Goal: Task Accomplishment & Management: Manage account settings

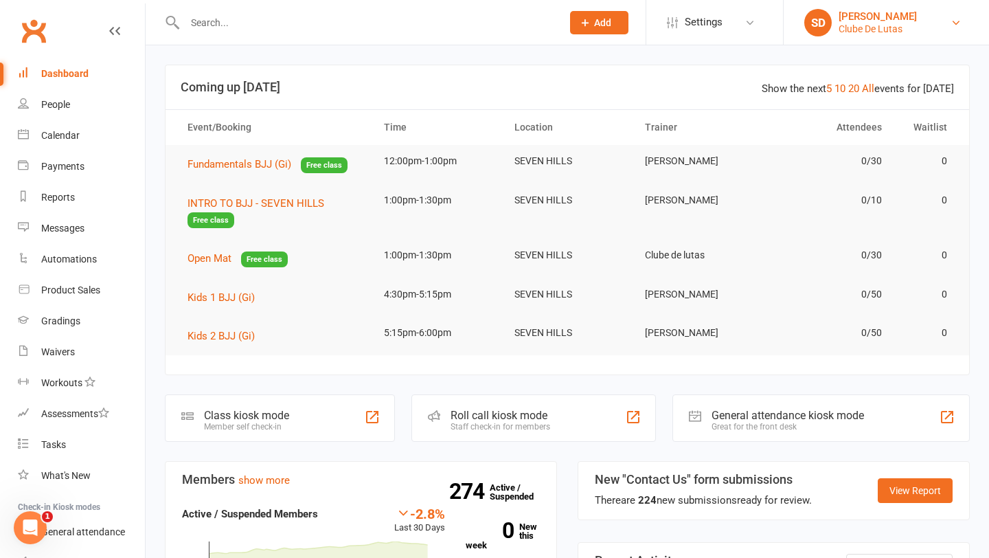
click at [912, 25] on link "SD Siobhan Duffy Clube De Lutas" at bounding box center [887, 22] width 164 height 27
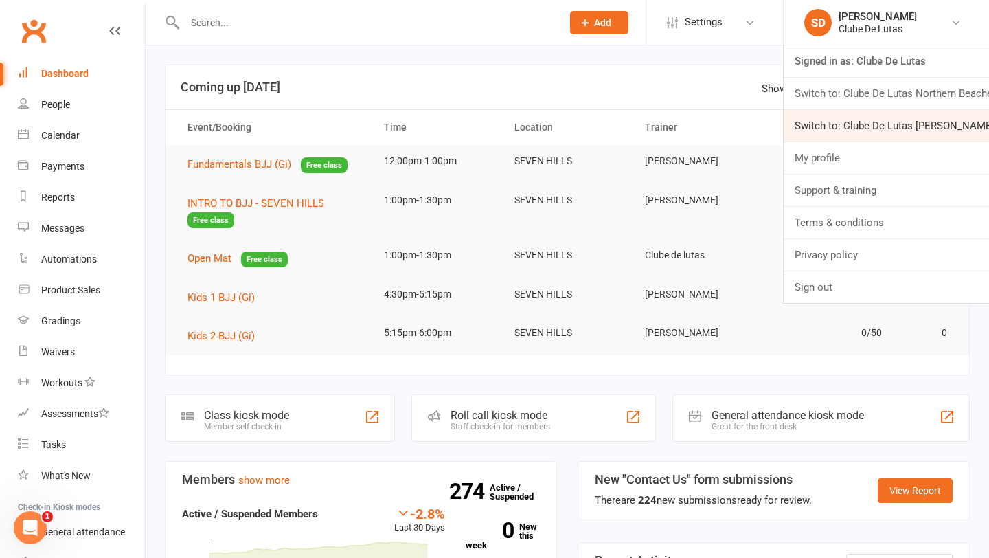
click at [887, 117] on link "Switch to: Clube De Lutas Rouse Hill" at bounding box center [886, 126] width 205 height 32
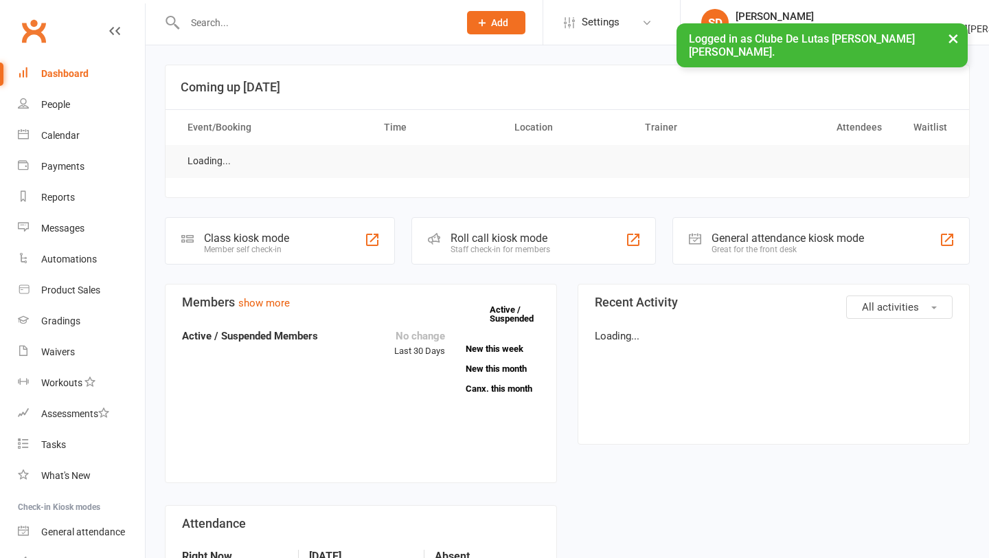
click at [362, 25] on input "text" at bounding box center [315, 22] width 269 height 19
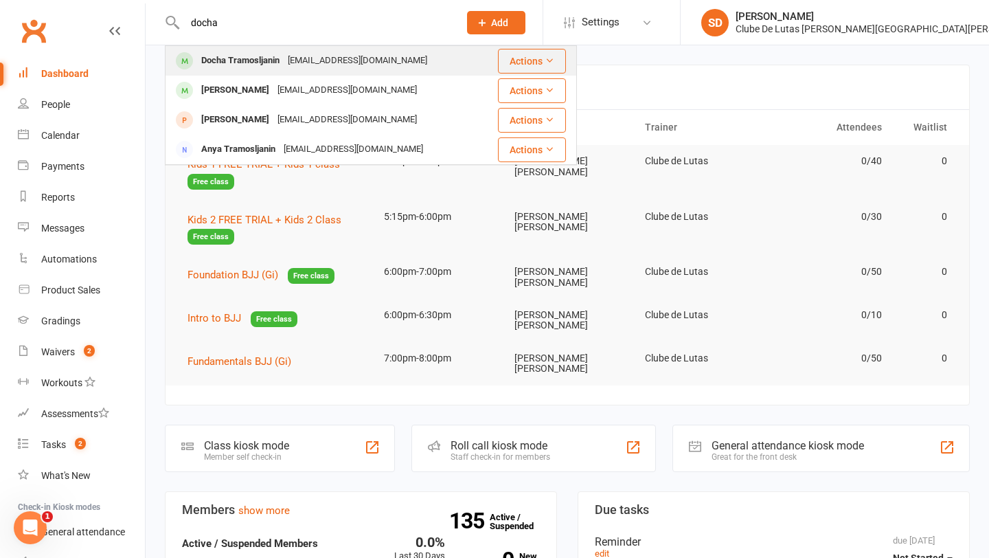
type input "docha"
click at [370, 60] on div "[EMAIL_ADDRESS][DOMAIN_NAME]" at bounding box center [358, 61] width 148 height 20
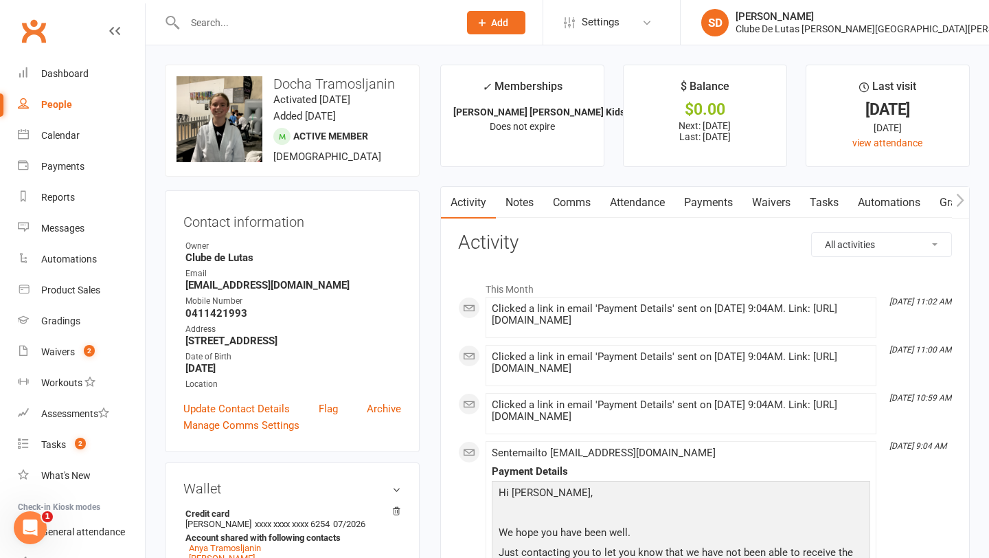
click at [720, 201] on link "Payments" at bounding box center [709, 203] width 68 height 32
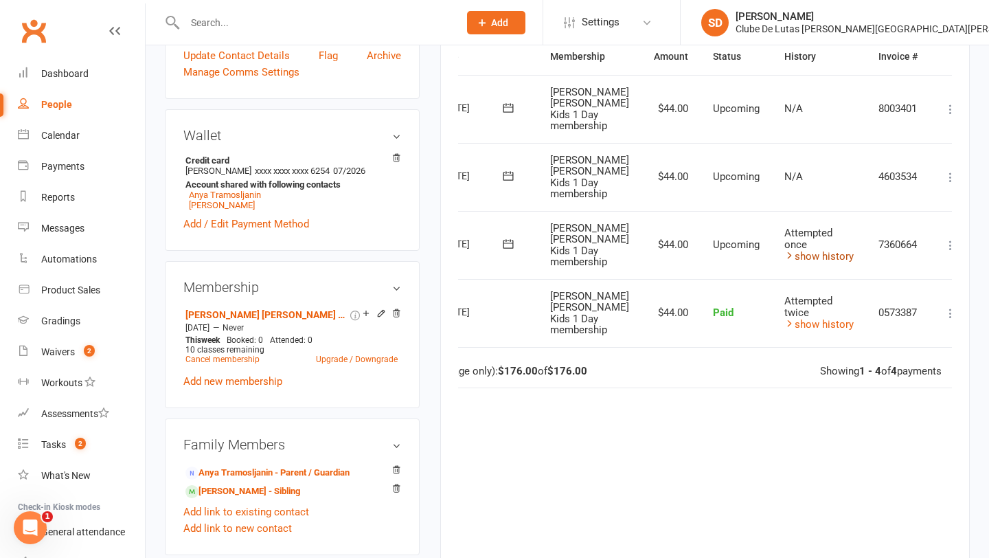
scroll to position [0, 74]
click at [817, 250] on link "show history" at bounding box center [818, 256] width 69 height 12
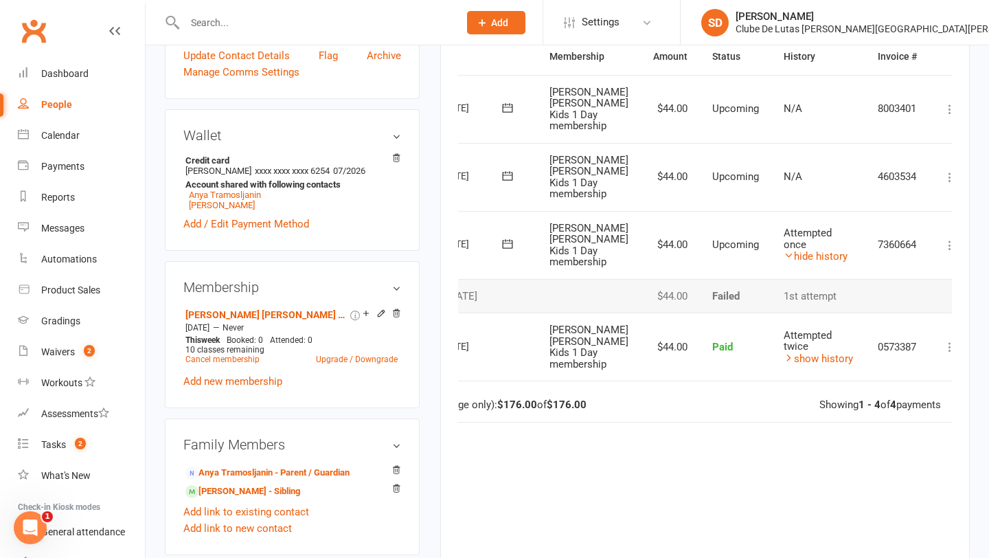
click at [943, 238] on icon at bounding box center [950, 245] width 14 height 14
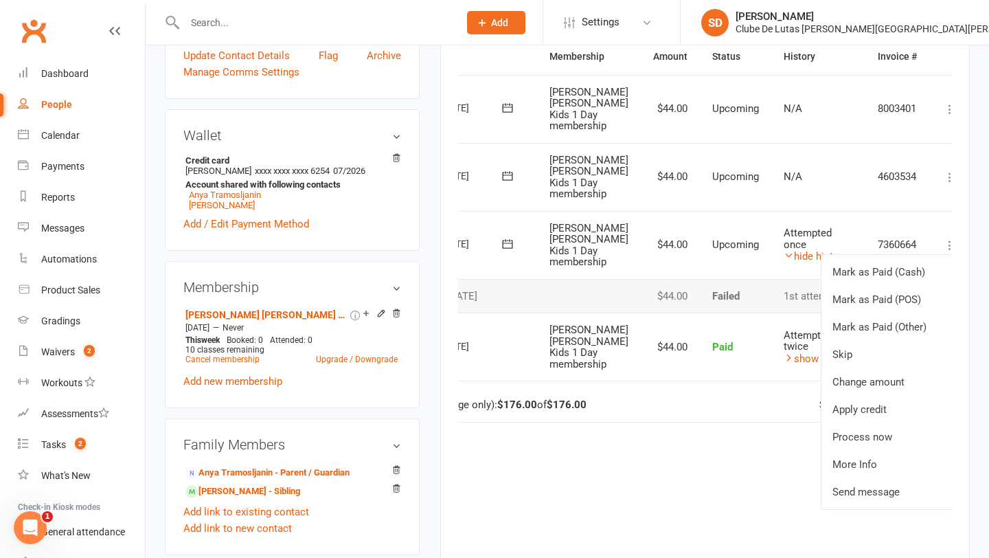
click at [687, 452] on div "Due Contact Membership Amount Status History Invoice # Select this [DATE] Docha…" at bounding box center [705, 318] width 494 height 561
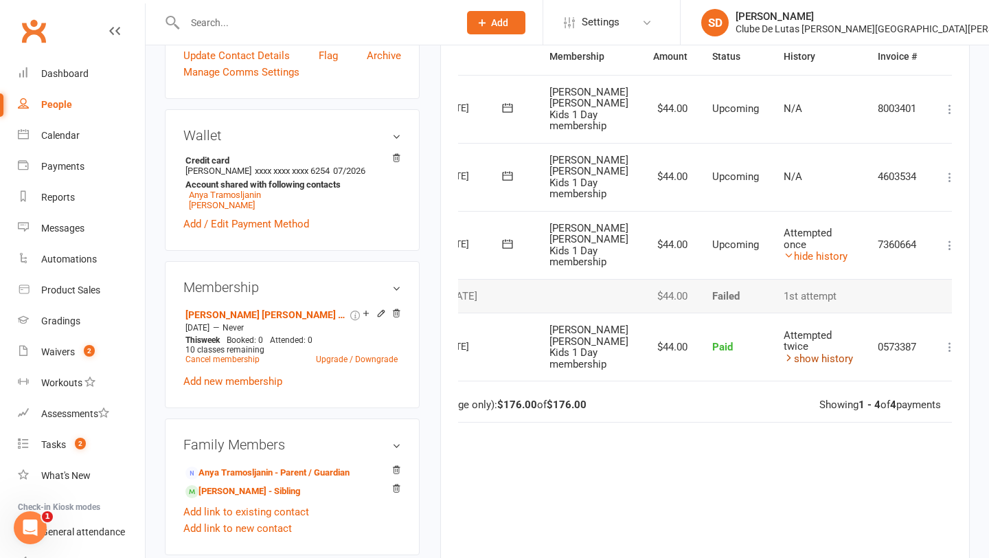
click at [795, 352] on link "show history" at bounding box center [818, 358] width 69 height 12
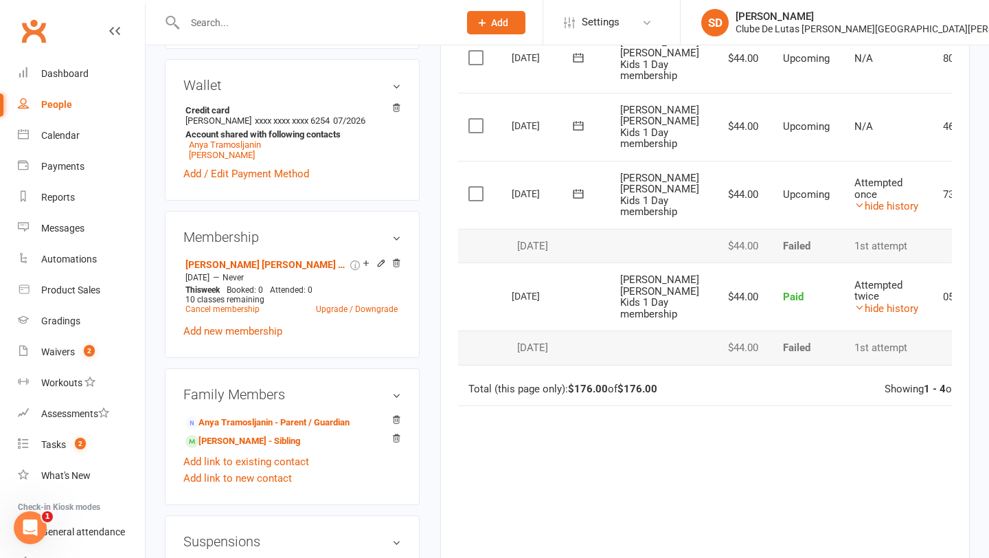
scroll to position [451, 0]
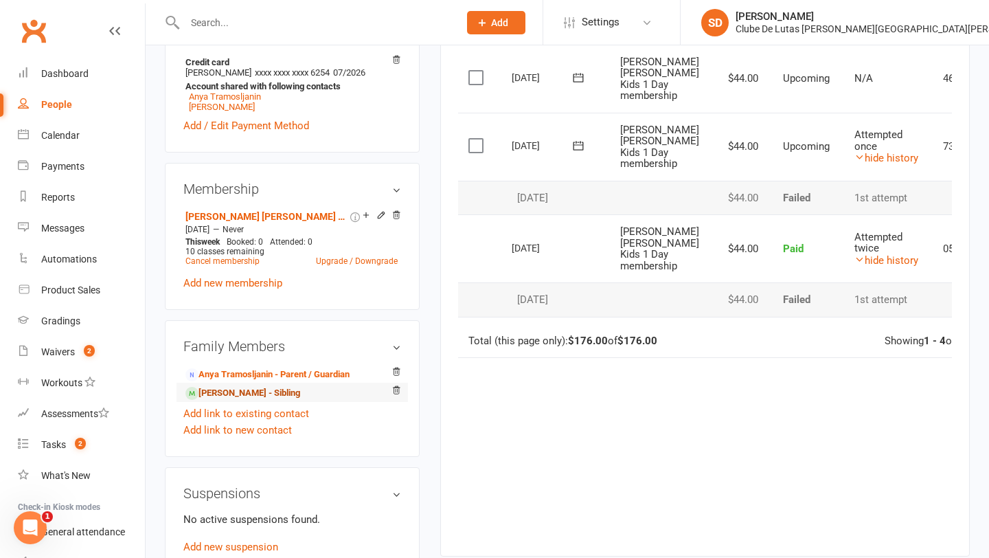
click at [269, 401] on link "[PERSON_NAME] - Sibling" at bounding box center [243, 393] width 115 height 14
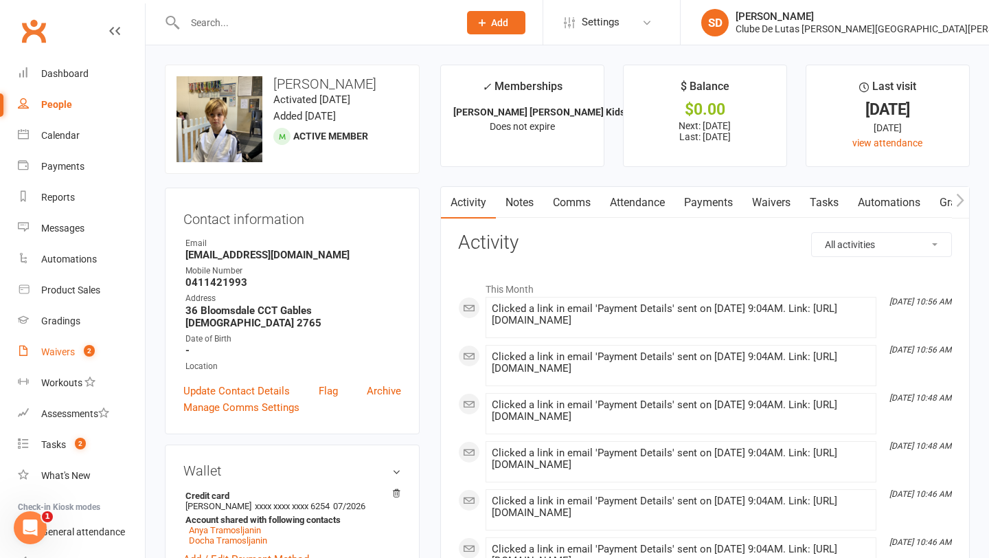
click at [54, 357] on div "Waivers" at bounding box center [58, 351] width 34 height 11
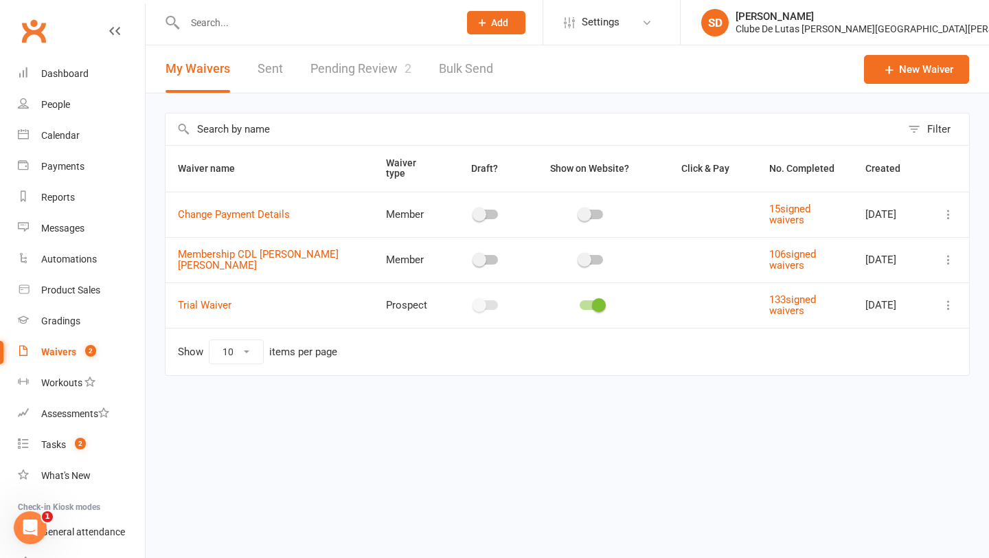
click at [359, 65] on link "Pending Review 2" at bounding box center [361, 68] width 101 height 47
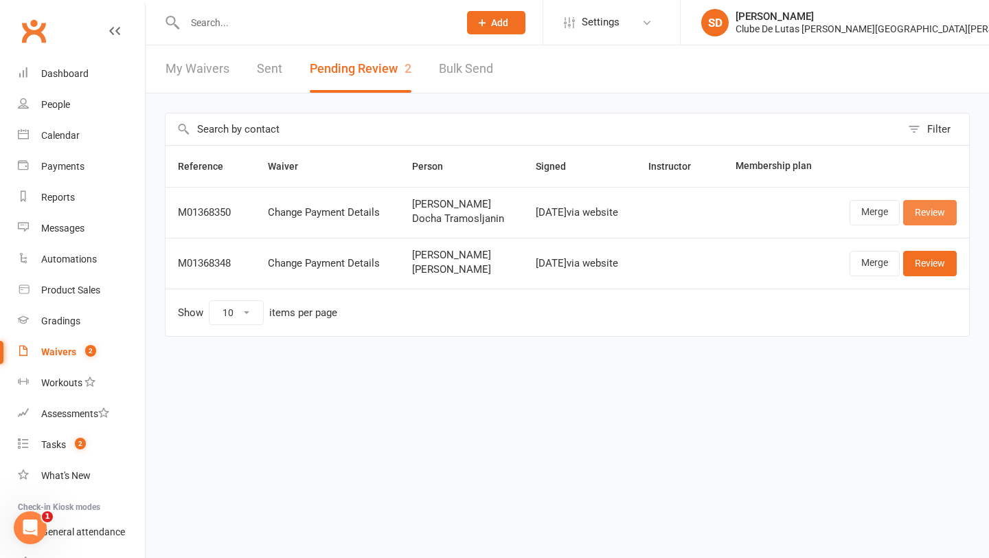
click at [941, 214] on link "Review" at bounding box center [930, 212] width 54 height 25
click at [205, 71] on link "My Waivers" at bounding box center [198, 68] width 64 height 47
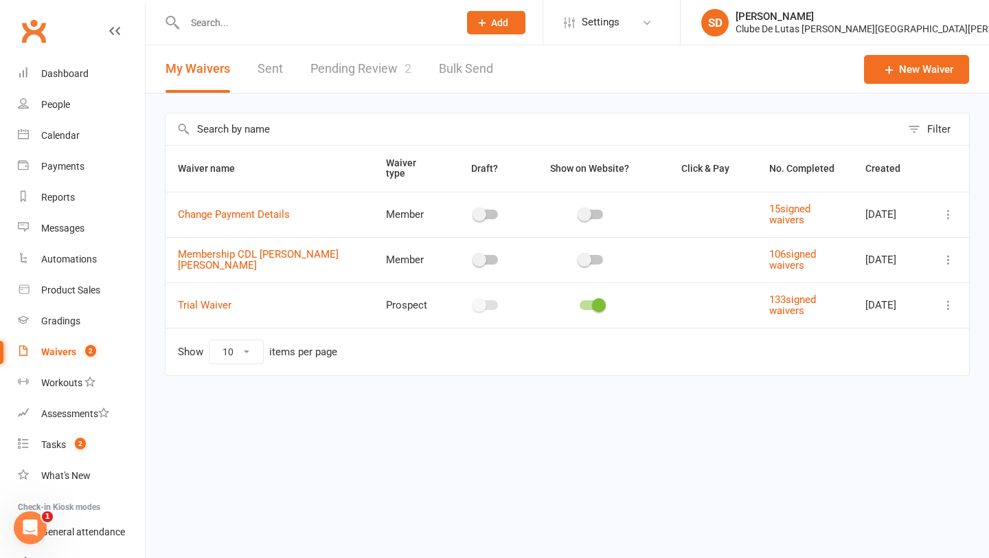
click at [392, 16] on input "text" at bounding box center [315, 22] width 269 height 19
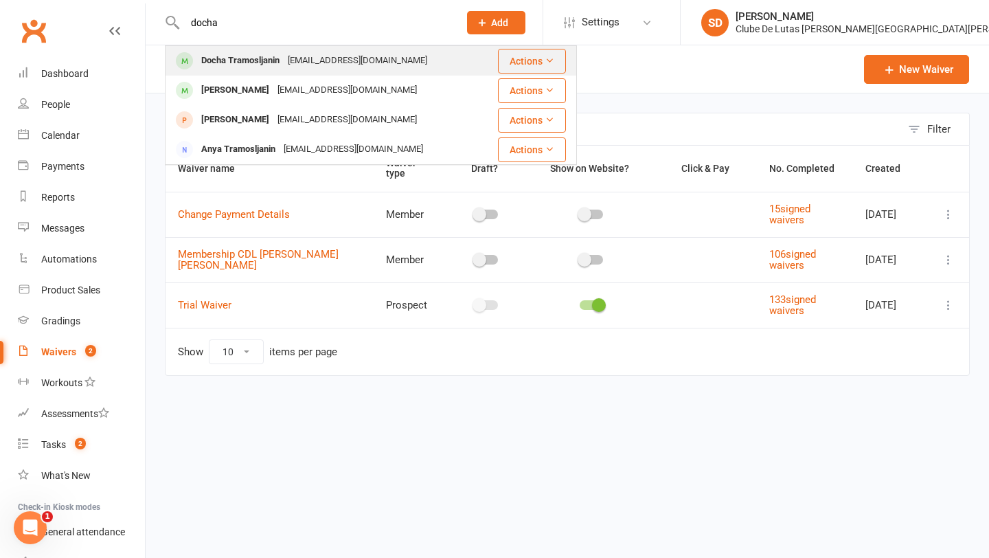
type input "docha"
click at [389, 55] on div "Docha Tramosljanin [EMAIL_ADDRESS][DOMAIN_NAME]" at bounding box center [324, 61] width 317 height 28
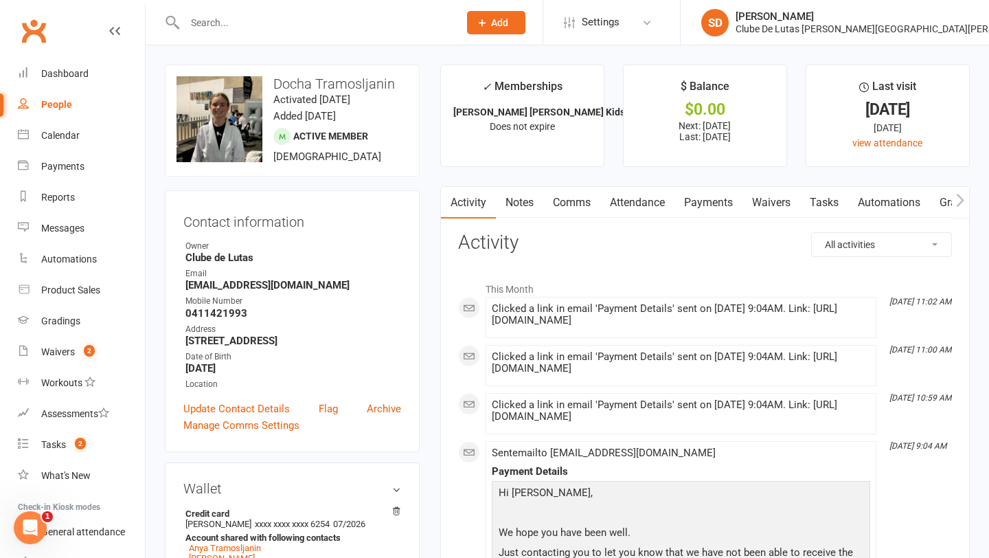
click at [784, 208] on link "Waivers" at bounding box center [772, 203] width 58 height 32
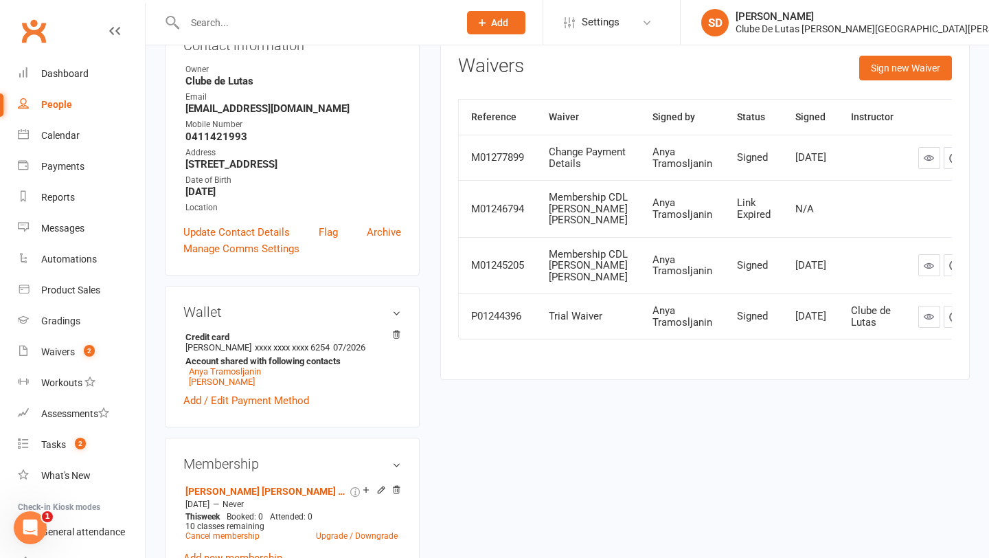
scroll to position [218, 0]
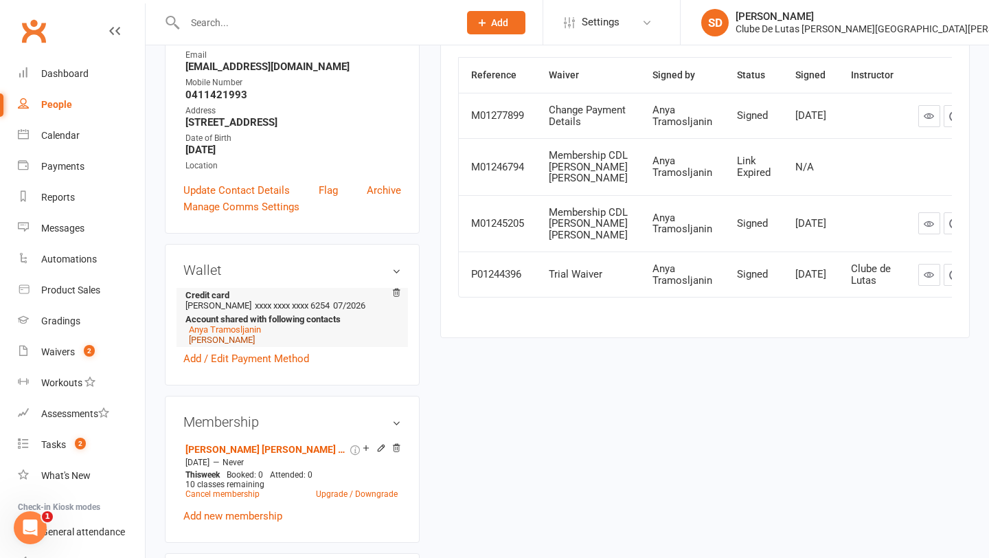
click at [222, 345] on link "[PERSON_NAME]" at bounding box center [222, 340] width 66 height 10
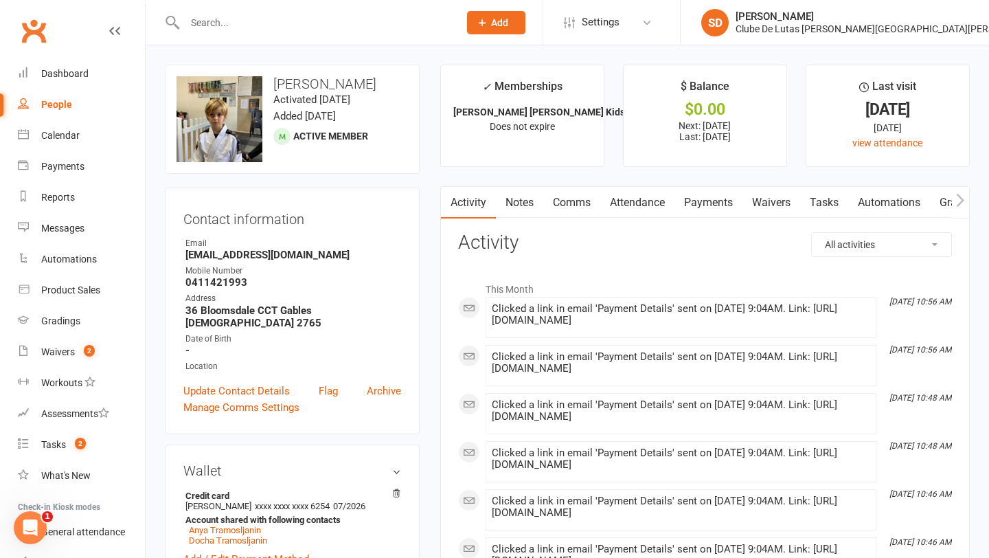
click at [767, 202] on link "Waivers" at bounding box center [772, 203] width 58 height 32
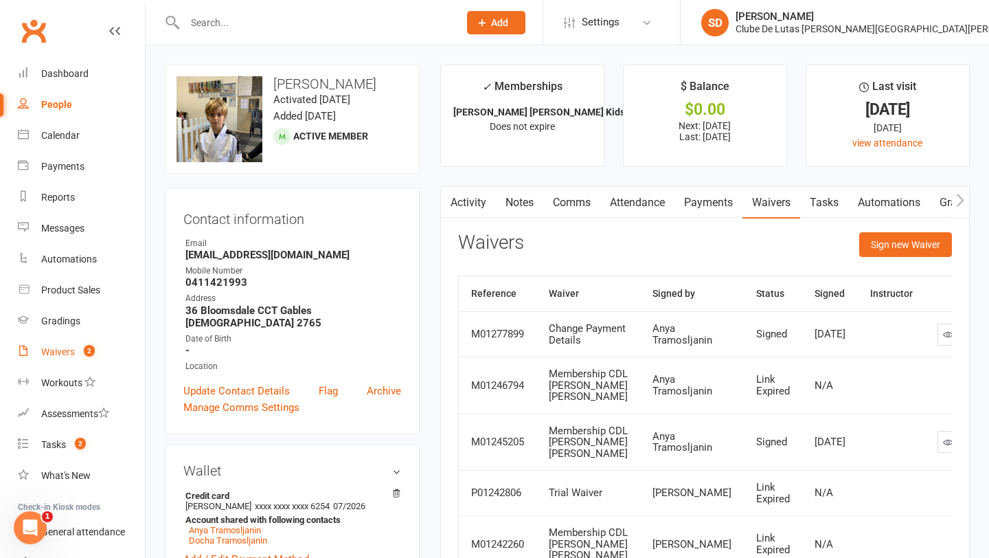
click at [81, 355] on count-badge "2" at bounding box center [86, 351] width 18 height 11
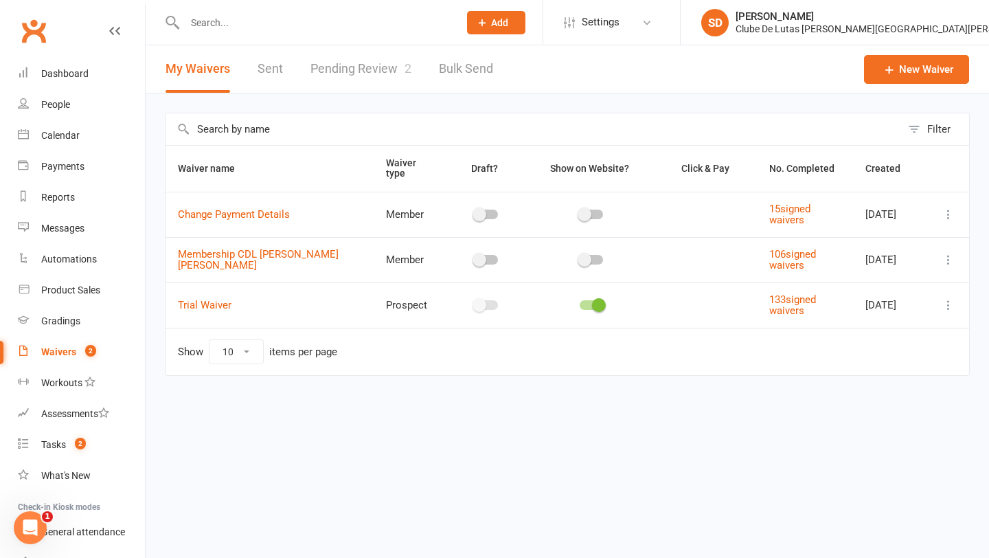
click at [387, 69] on link "Pending Review 2" at bounding box center [361, 68] width 101 height 47
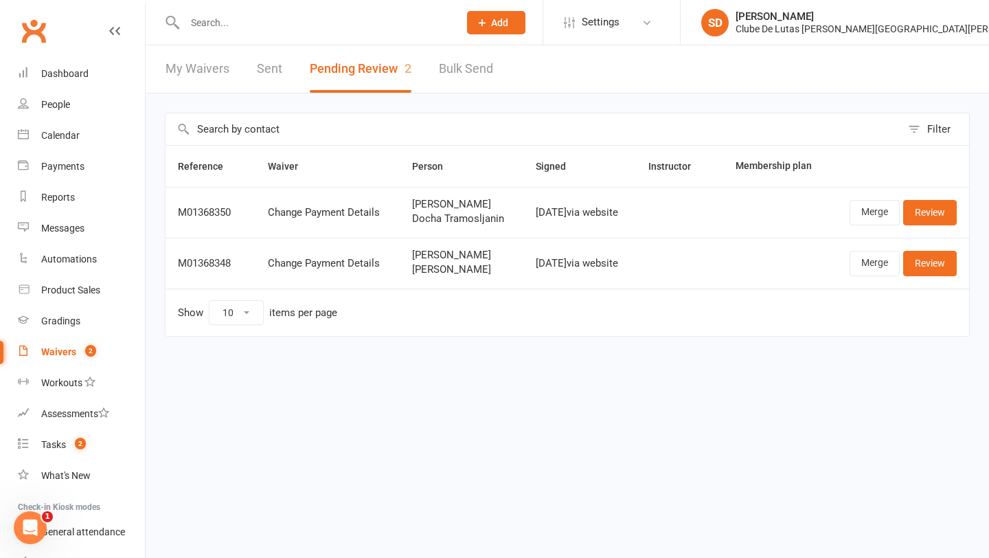
click at [280, 27] on input "text" at bounding box center [315, 22] width 269 height 19
click at [263, 19] on input "text" at bounding box center [315, 22] width 269 height 19
click at [250, 19] on input "text" at bounding box center [315, 22] width 269 height 19
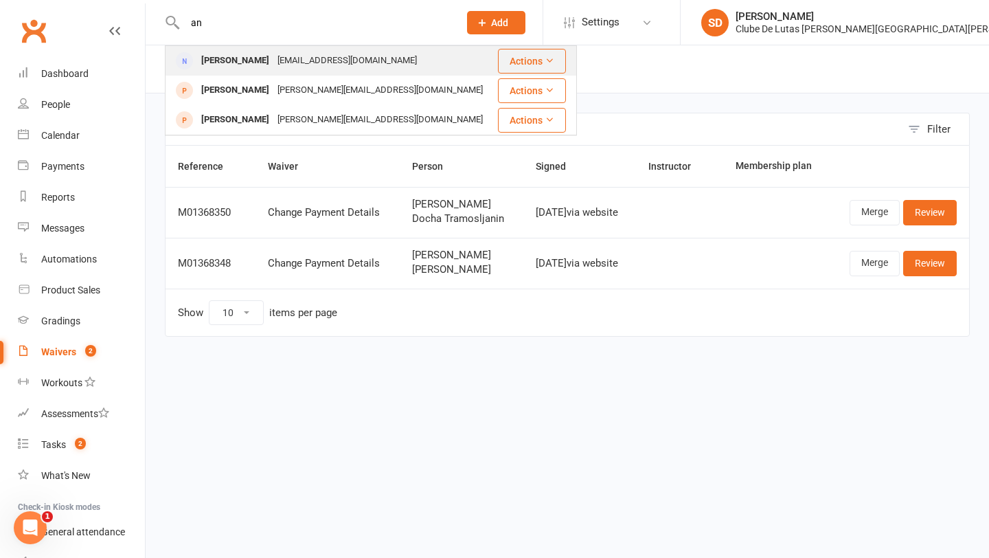
type input "a"
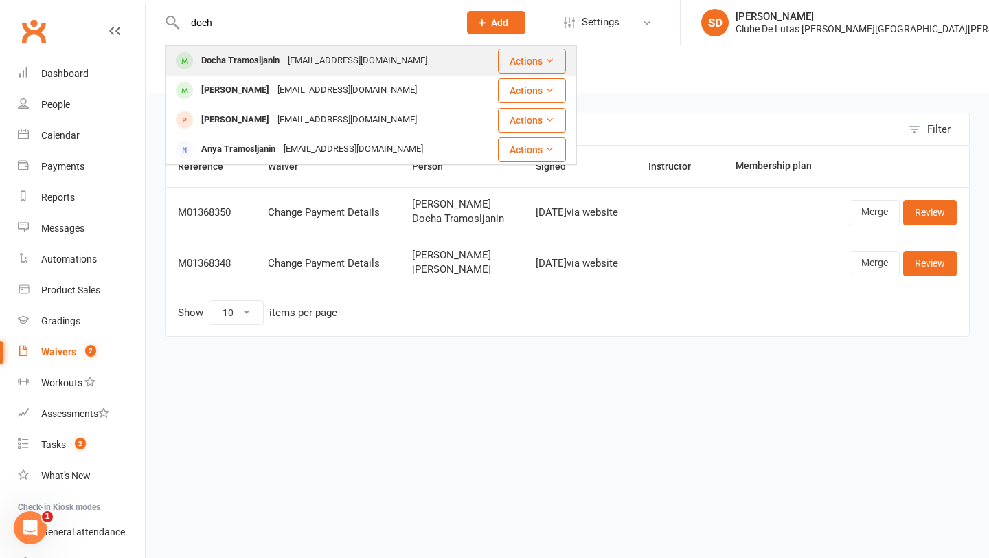
type input "doch"
click at [274, 51] on div "Docha Tramosljanin" at bounding box center [240, 61] width 87 height 20
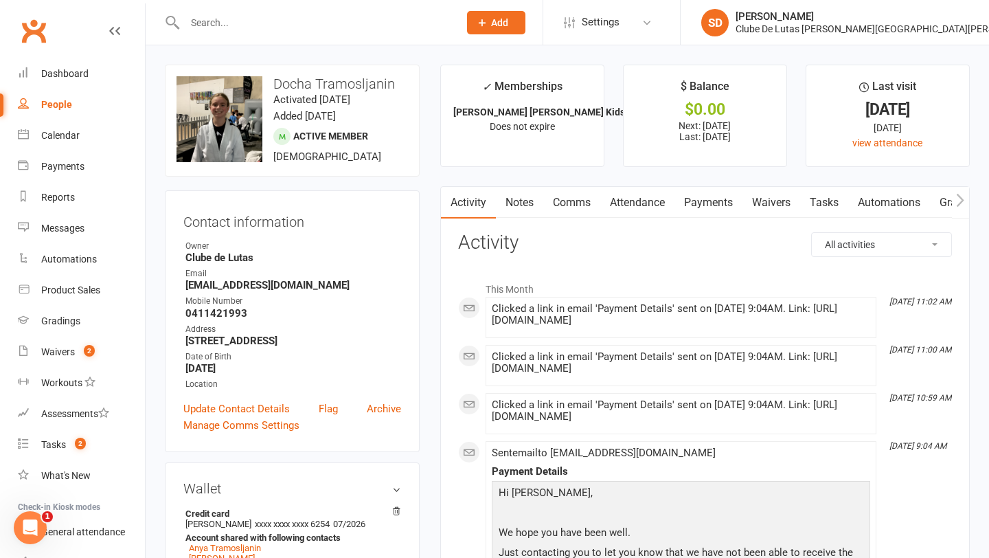
click at [718, 213] on link "Payments" at bounding box center [709, 203] width 68 height 32
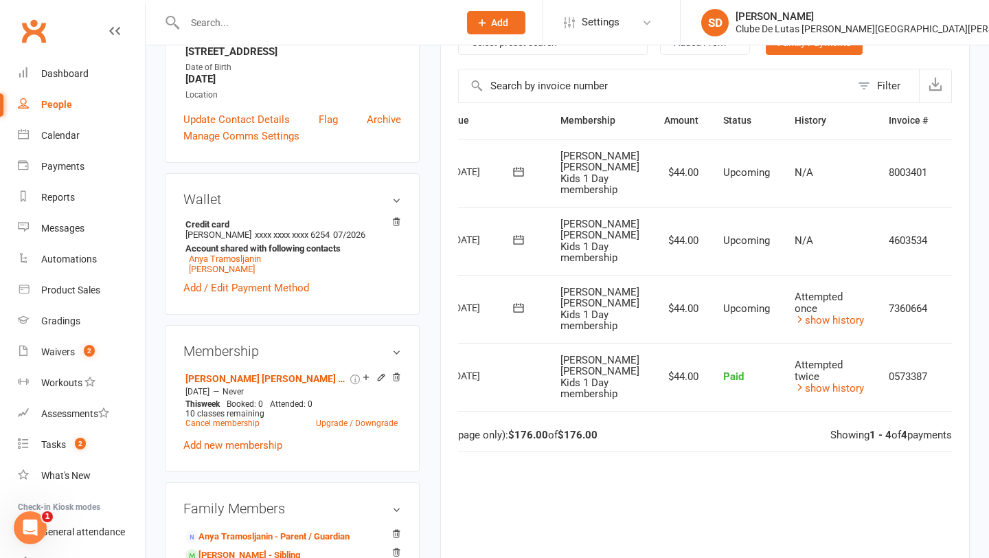
scroll to position [0, 74]
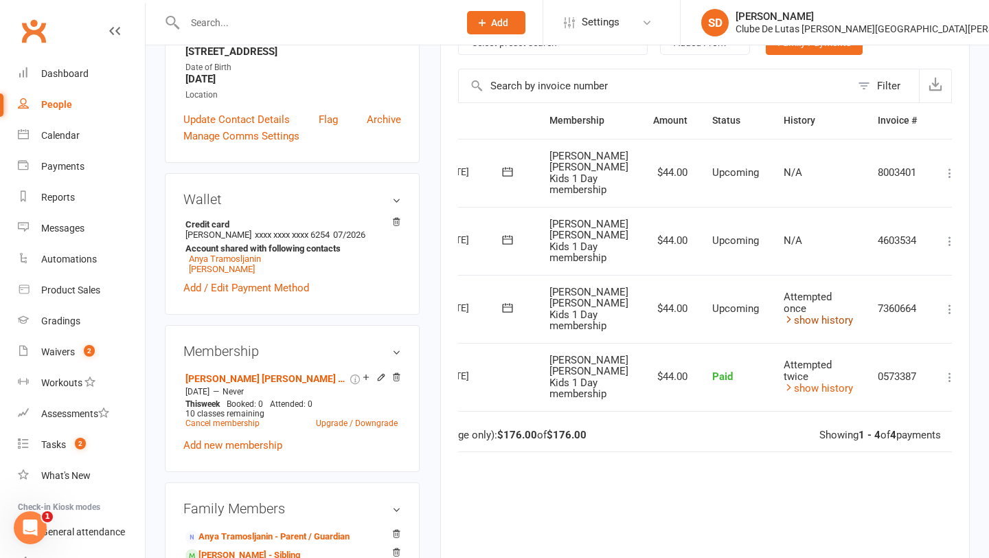
click at [793, 314] on link "show history" at bounding box center [818, 320] width 69 height 12
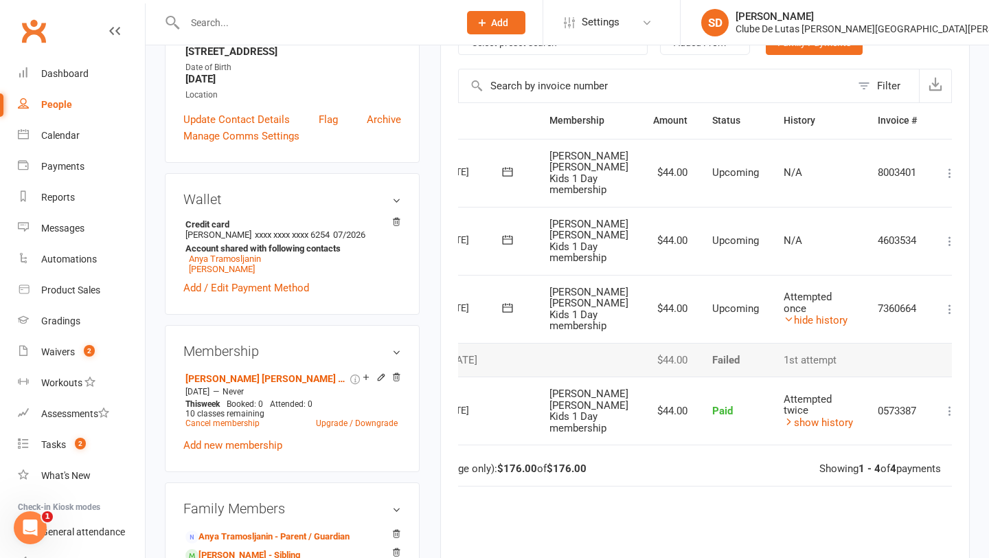
click at [943, 302] on icon at bounding box center [950, 309] width 14 height 14
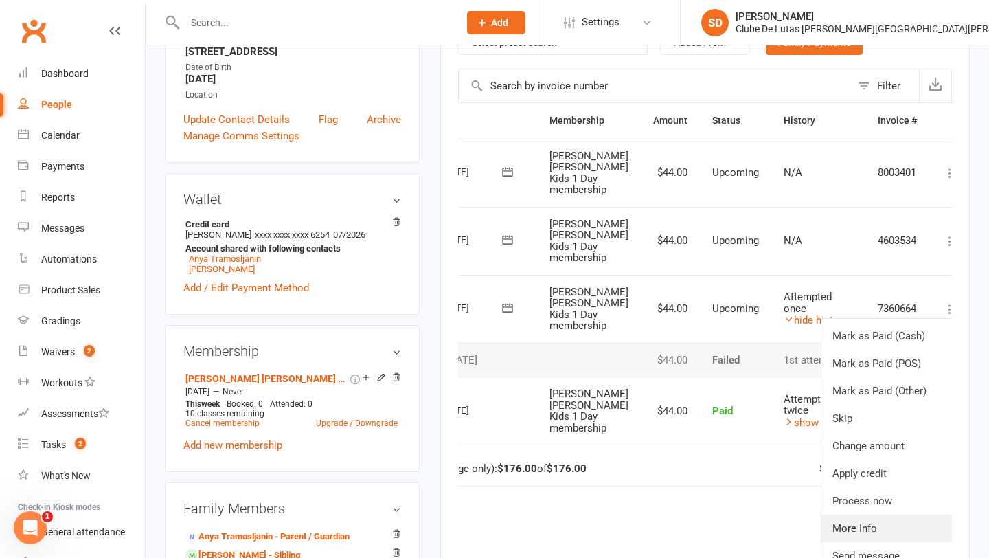
click at [870, 515] on link "More Info" at bounding box center [890, 528] width 136 height 27
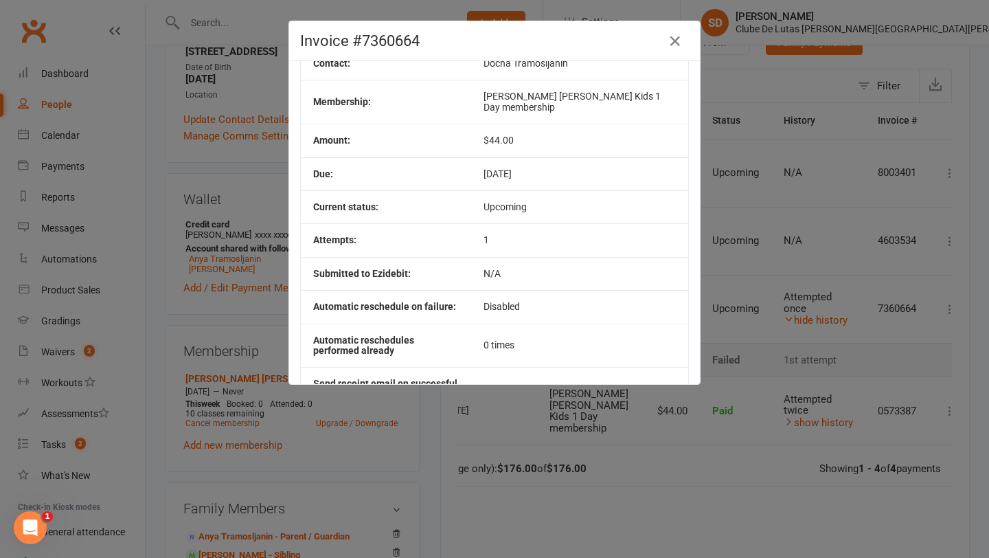
scroll to position [0, 0]
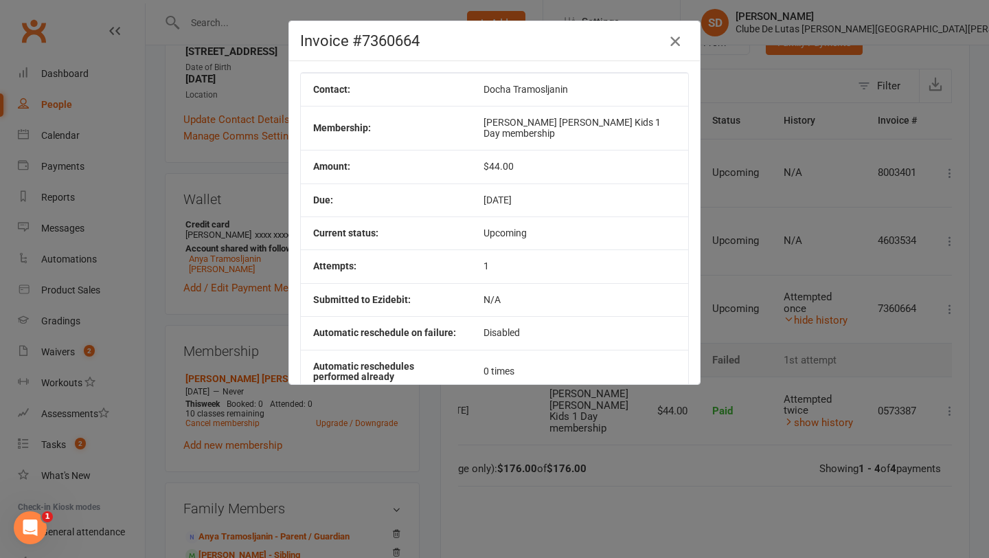
click at [679, 44] on icon "button" at bounding box center [675, 41] width 16 height 16
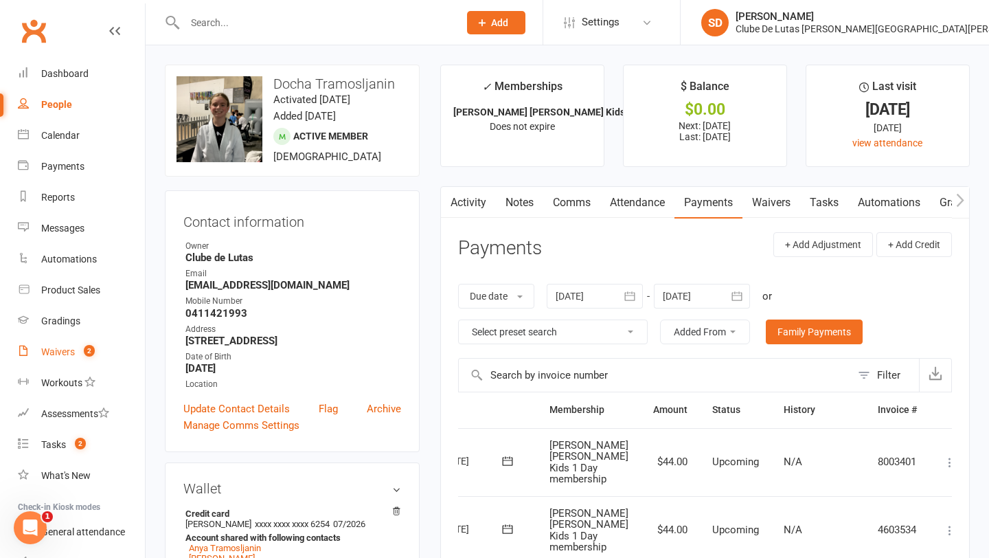
click at [67, 351] on div "Waivers" at bounding box center [58, 351] width 34 height 11
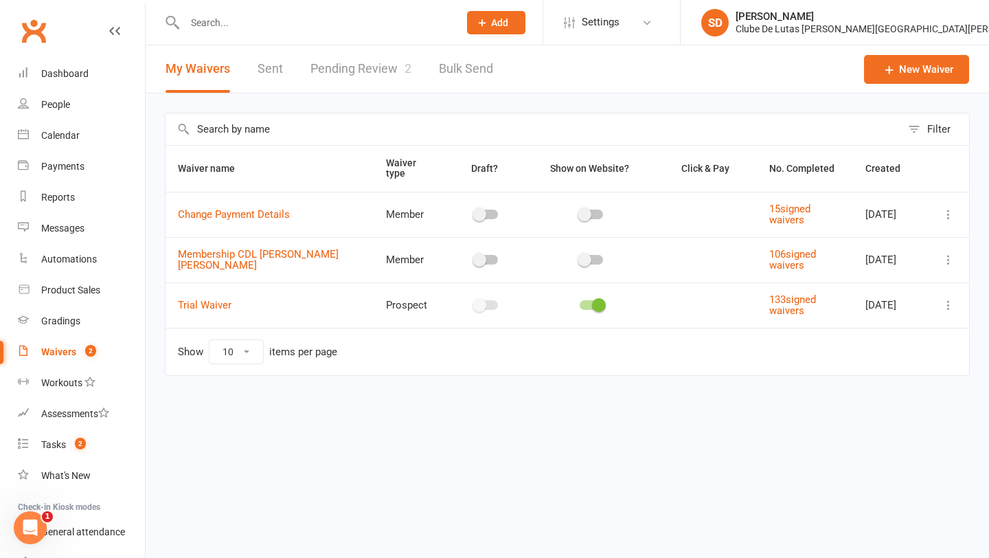
click at [330, 69] on link "Pending Review 2" at bounding box center [361, 68] width 101 height 47
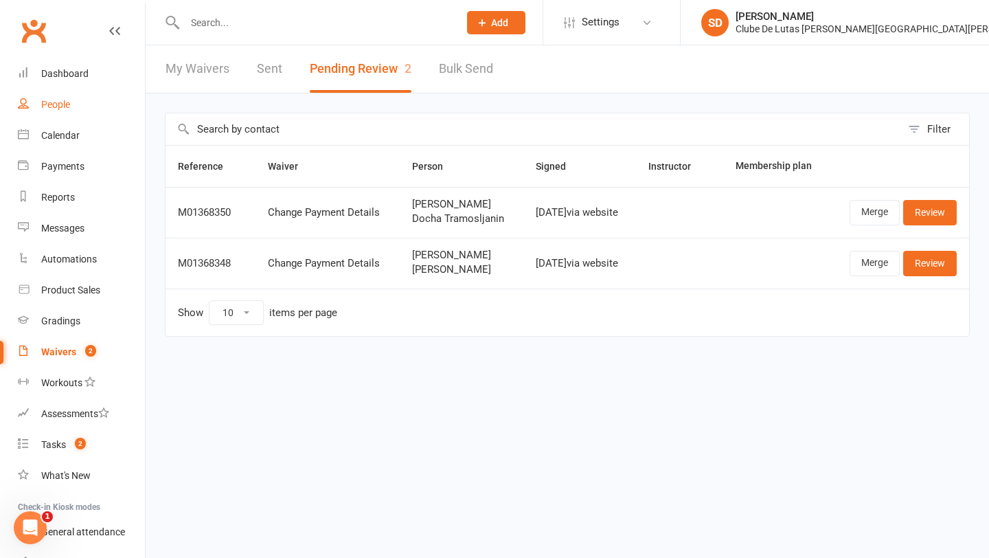
click at [43, 113] on link "People" at bounding box center [81, 104] width 127 height 31
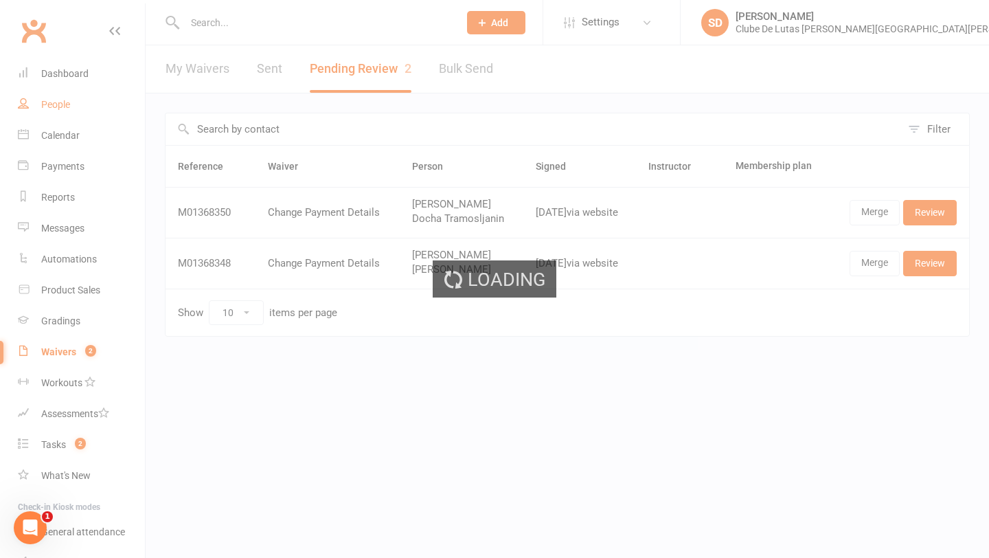
select select "100"
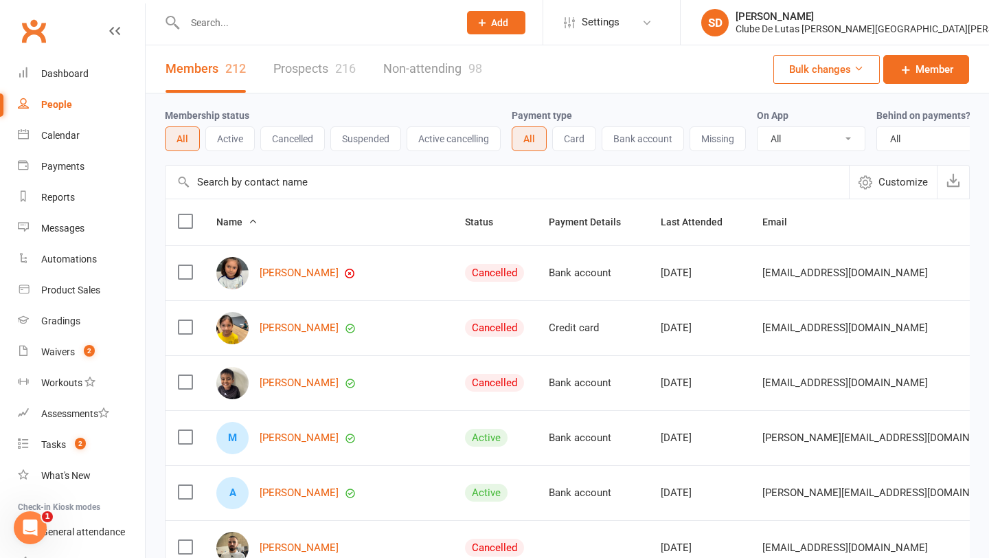
click at [290, 32] on input "text" at bounding box center [315, 22] width 269 height 19
click at [261, 31] on input "text" at bounding box center [315, 22] width 269 height 19
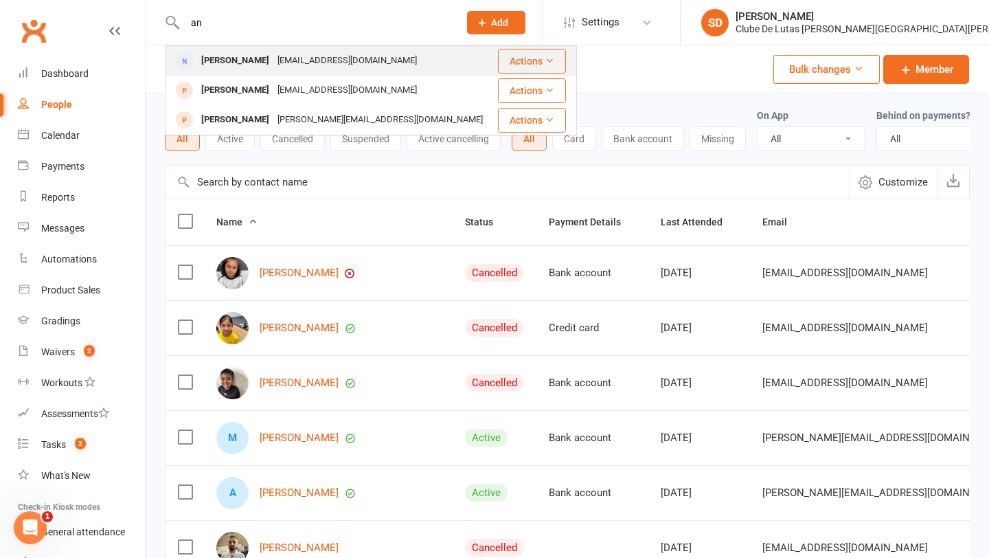
type input "a"
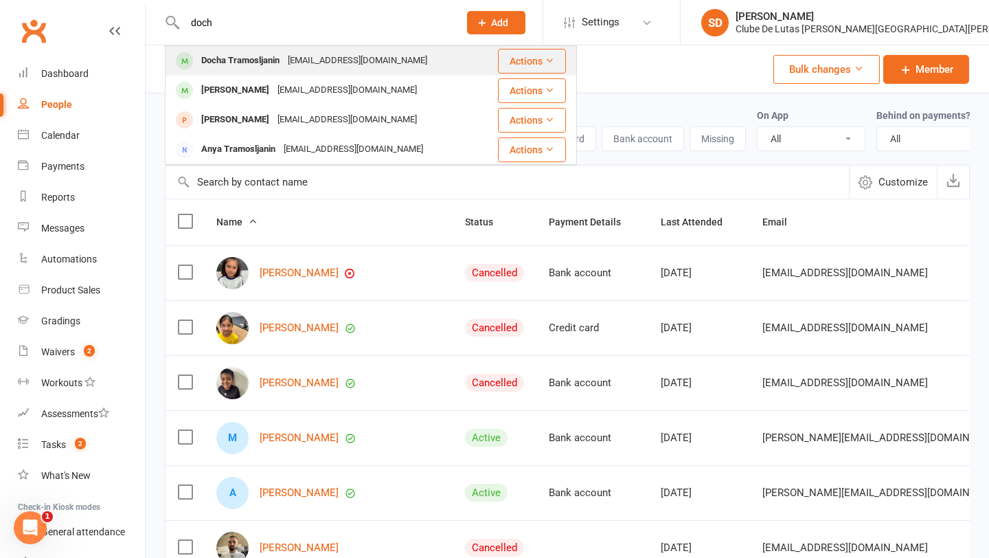
type input "doch"
click at [273, 62] on div "Docha Tramosljanin" at bounding box center [240, 61] width 87 height 20
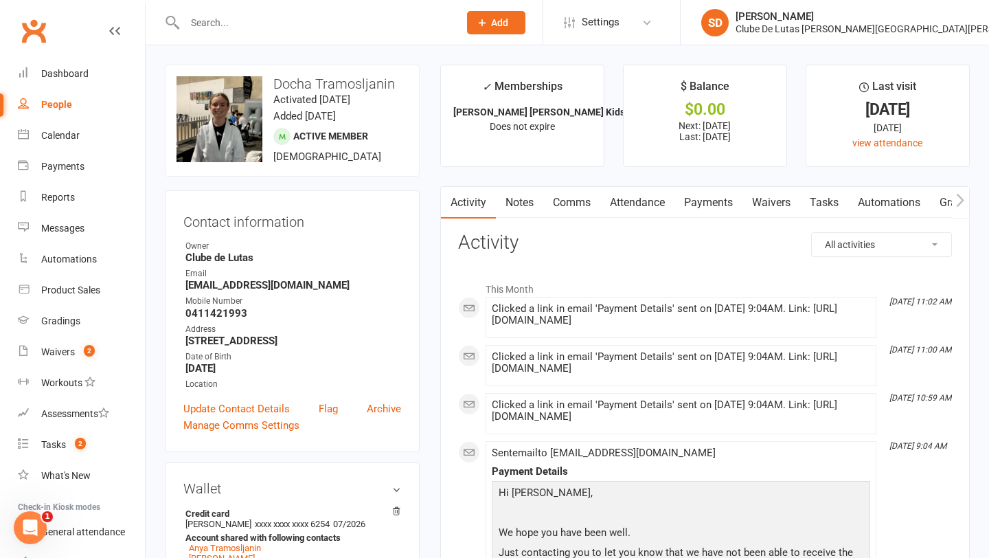
click at [650, 201] on link "Attendance" at bounding box center [637, 203] width 74 height 32
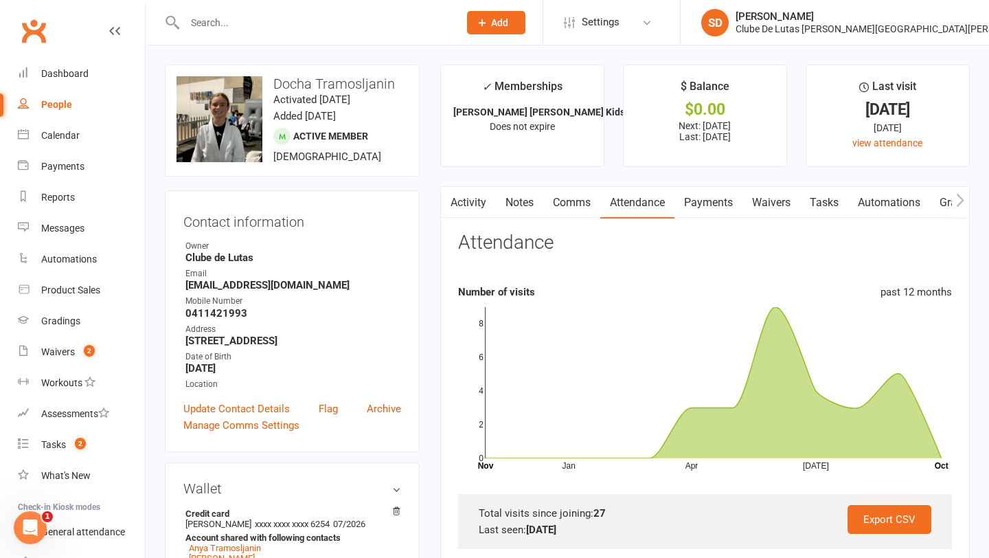
click at [713, 200] on link "Payments" at bounding box center [709, 203] width 68 height 32
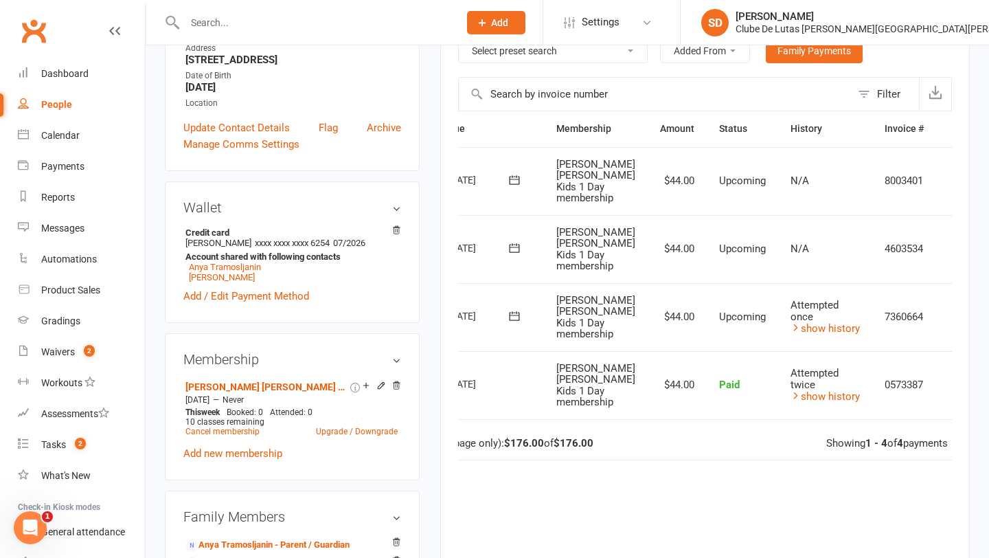
scroll to position [0, 65]
click at [952, 311] on icon at bounding box center [959, 318] width 14 height 14
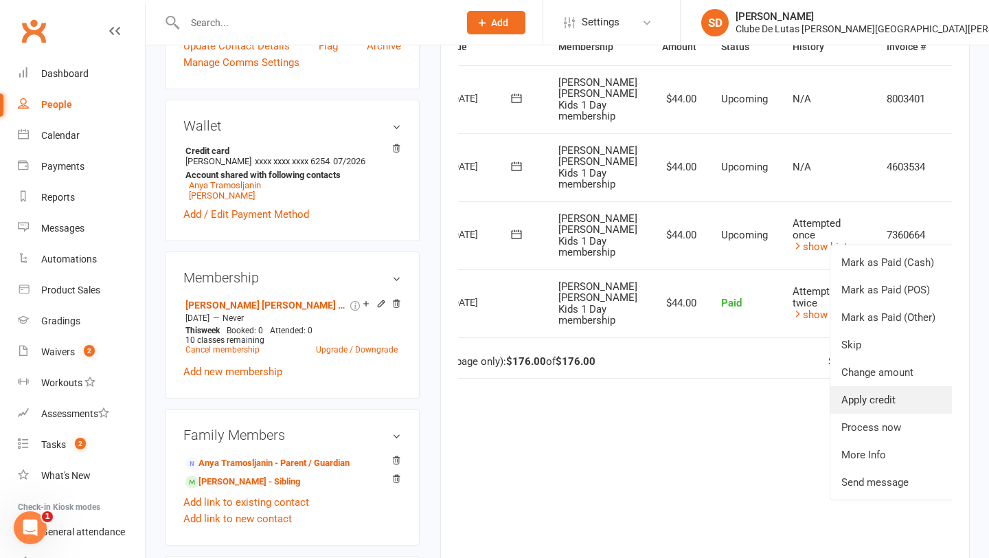
scroll to position [364, 0]
click at [881, 440] on link "More Info" at bounding box center [899, 453] width 136 height 27
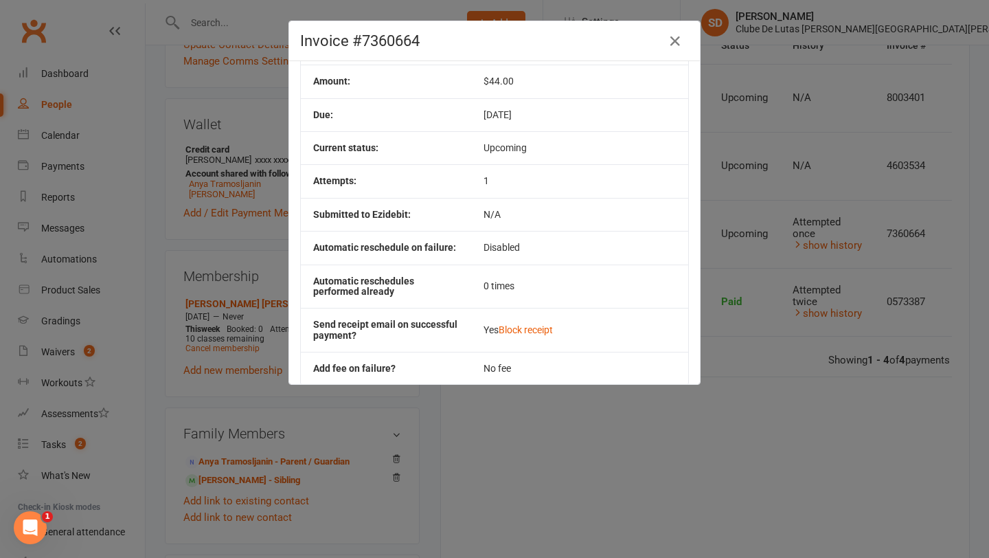
scroll to position [0, 0]
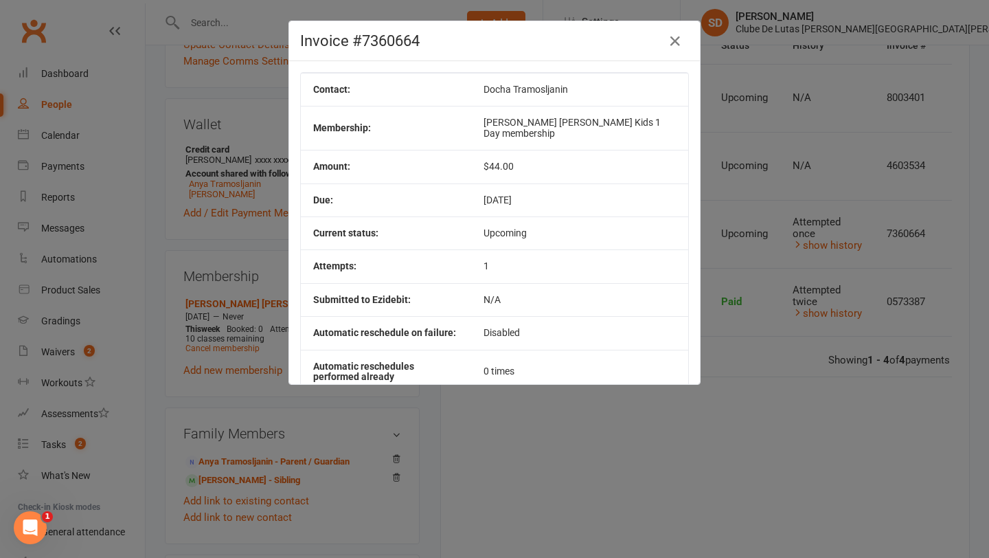
click at [783, 408] on div "Invoice #7360664 Contact: Docha Tramosljanin Membership: [PERSON_NAME] [PERSON_…" at bounding box center [494, 279] width 989 height 558
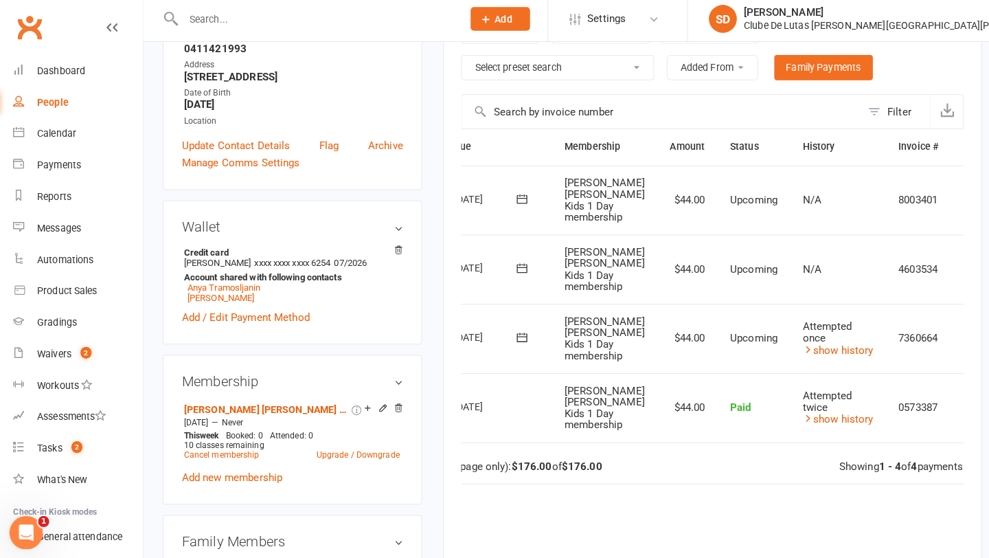
scroll to position [258, 0]
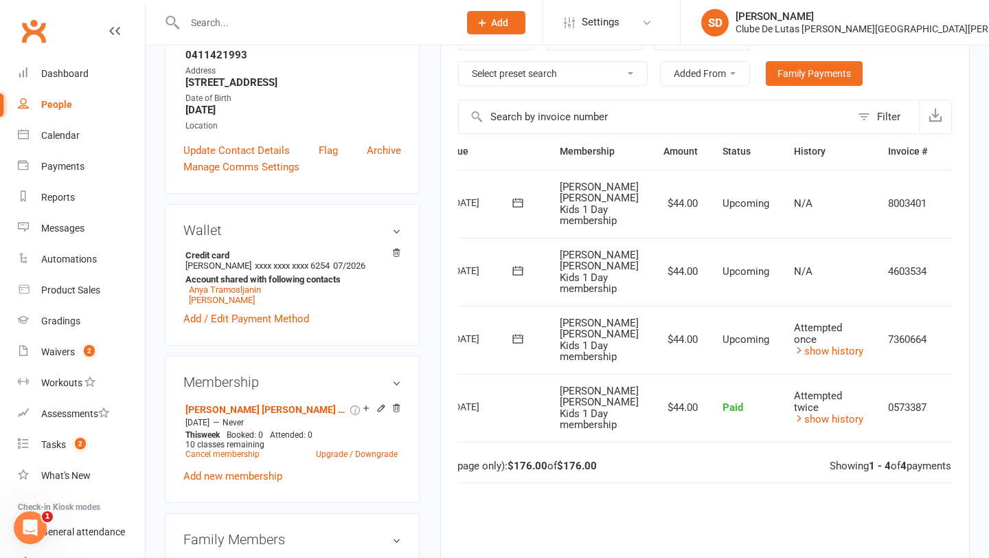
click at [954, 401] on icon at bounding box center [961, 408] width 14 height 14
click at [872, 504] on link "More Info" at bounding box center [900, 517] width 136 height 27
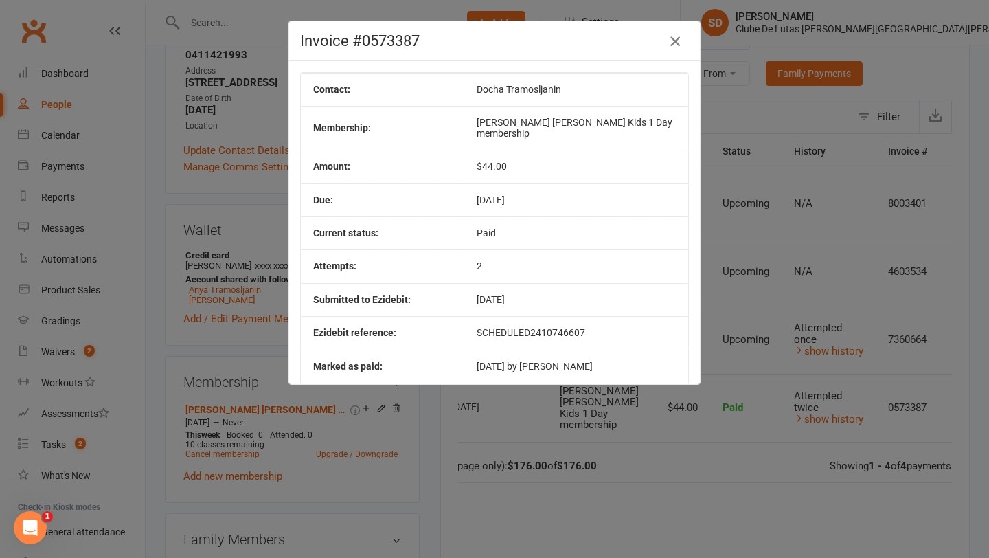
click at [673, 38] on icon "button" at bounding box center [675, 41] width 16 height 16
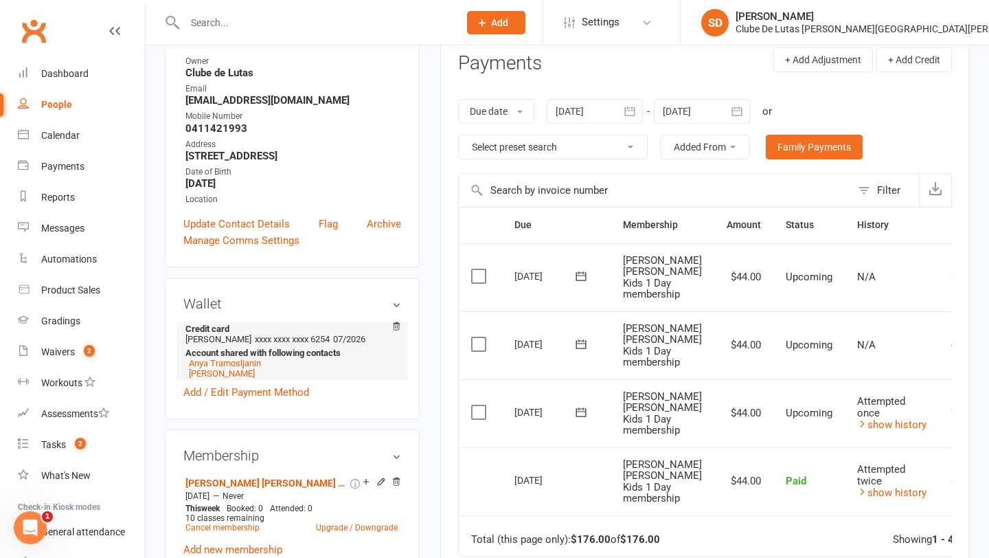
scroll to position [218, 0]
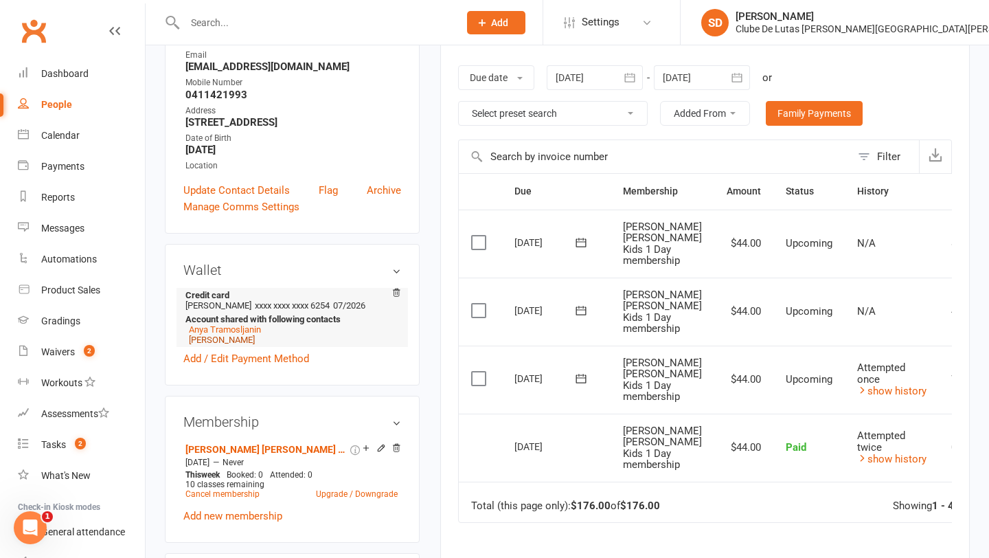
click at [238, 345] on link "[PERSON_NAME]" at bounding box center [222, 340] width 66 height 10
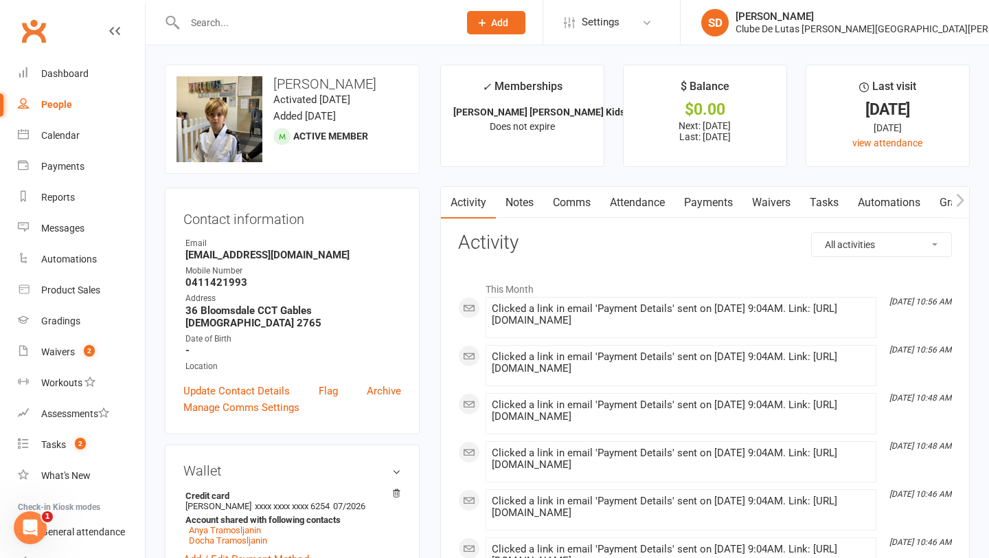
click at [715, 214] on link "Payments" at bounding box center [709, 203] width 68 height 32
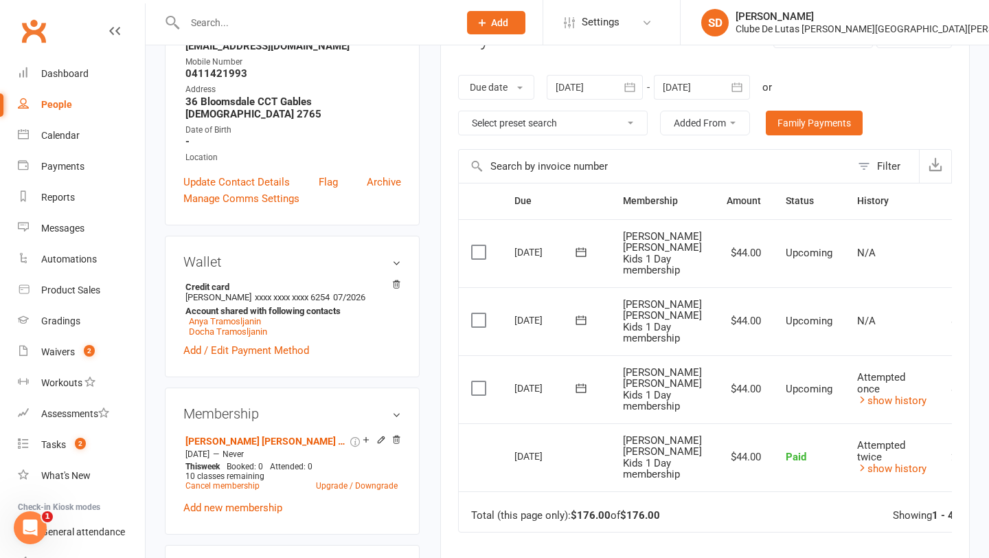
scroll to position [220, 0]
